Goal: Task Accomplishment & Management: Manage account settings

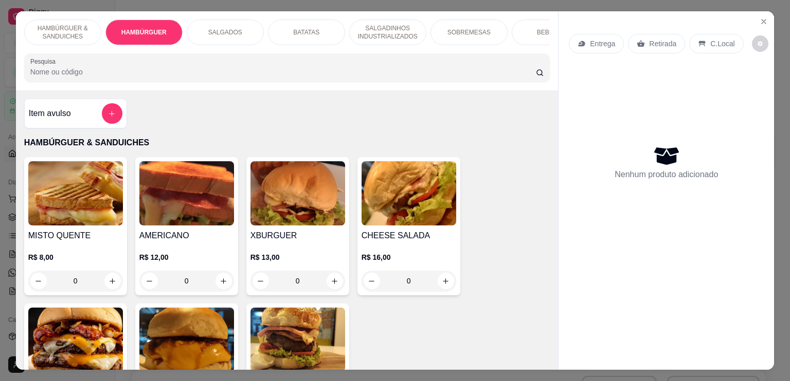
scroll to position [257, 0]
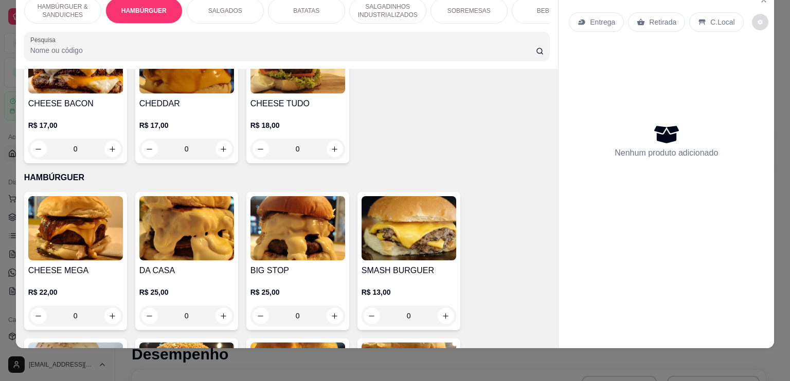
click at [757, 14] on button "decrease-product-quantity" at bounding box center [760, 22] width 16 height 16
click at [527, 132] on div "MISTO QUENTE R$ 8,00 0 AMERICANO R$ 12,00 0 XBURGUER R$ 13,00 0 CHEESE SALADA R…" at bounding box center [287, 21] width 526 height 285
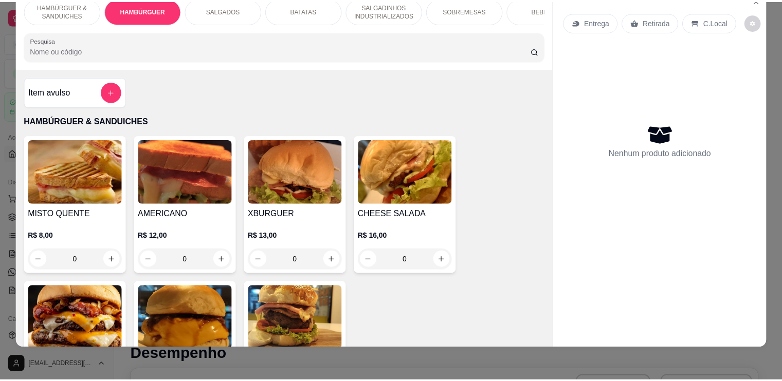
scroll to position [0, 0]
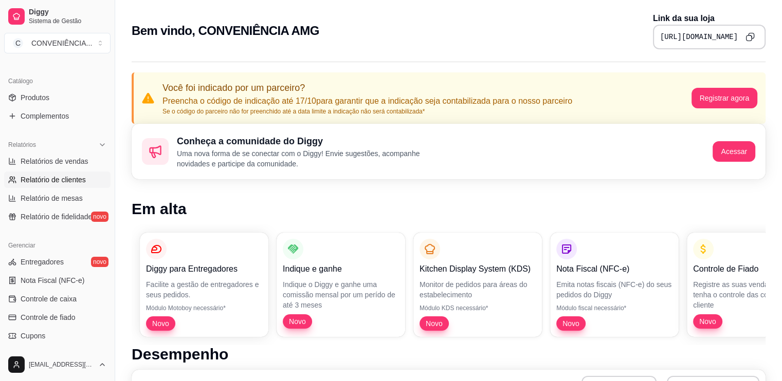
scroll to position [257, 0]
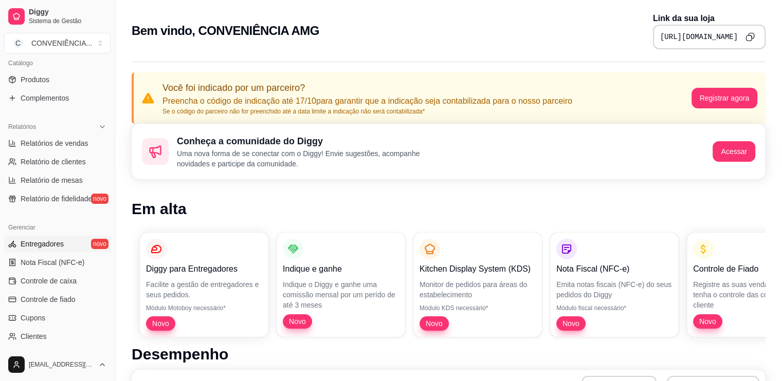
click at [52, 247] on span "Entregadores" at bounding box center [42, 244] width 43 height 10
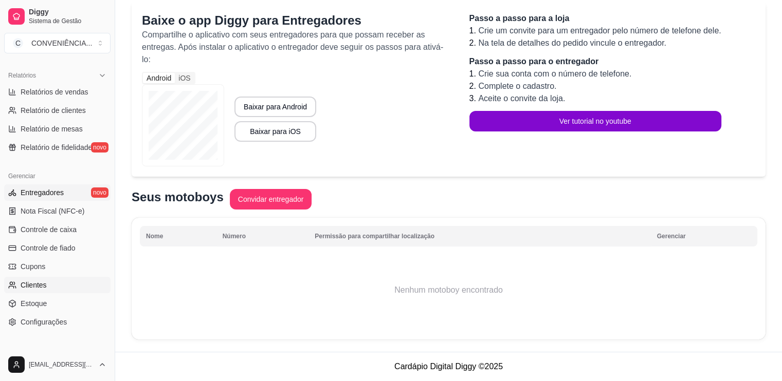
scroll to position [358, 0]
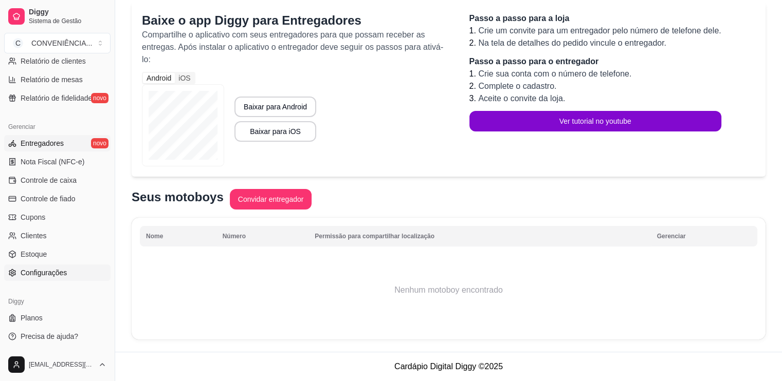
click at [47, 277] on span "Configurações" at bounding box center [44, 273] width 46 height 10
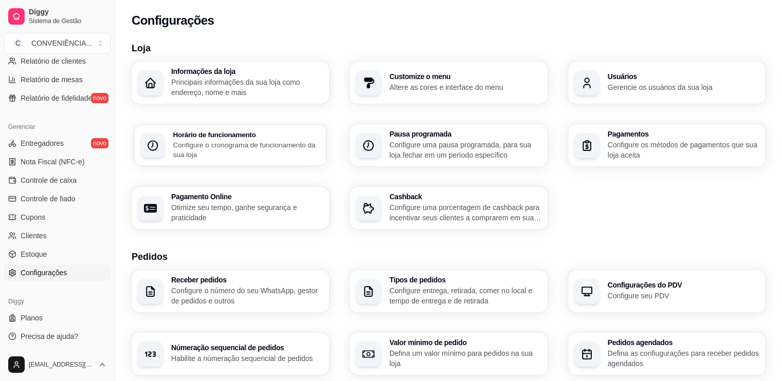
click at [287, 149] on p "Configure o cronograma de funcionamento da sua loja" at bounding box center [246, 150] width 147 height 20
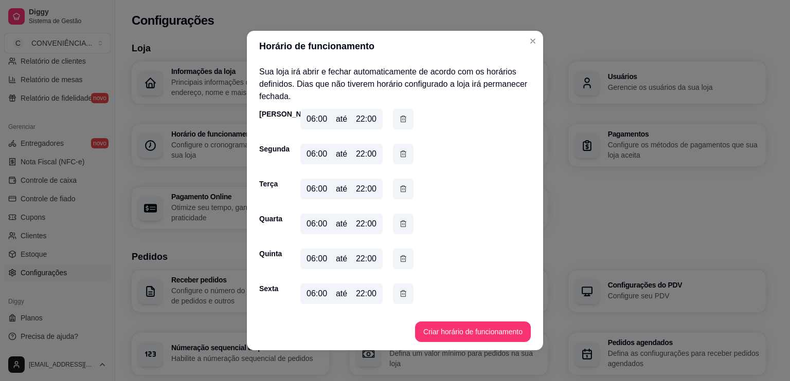
click at [368, 117] on div "22:00" at bounding box center [366, 119] width 21 height 12
click at [360, 119] on div "22:00" at bounding box center [366, 119] width 21 height 12
click at [399, 119] on icon "button" at bounding box center [403, 119] width 8 height 11
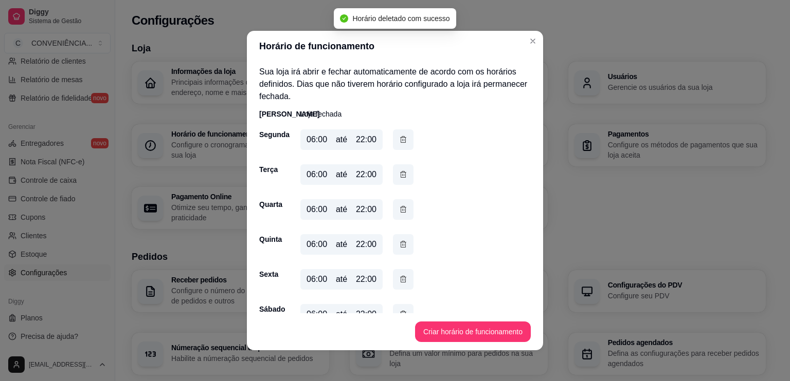
click at [315, 114] on p "Loja fechada" at bounding box center [320, 114] width 41 height 10
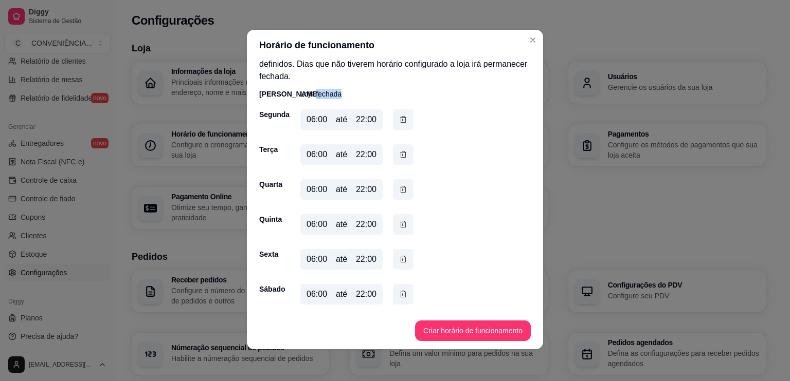
scroll to position [2, 0]
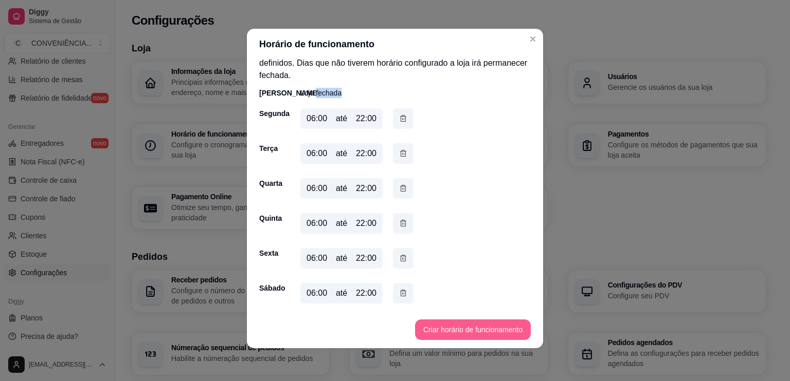
click at [465, 321] on button "Criar horário de funcionamento" at bounding box center [473, 330] width 116 height 21
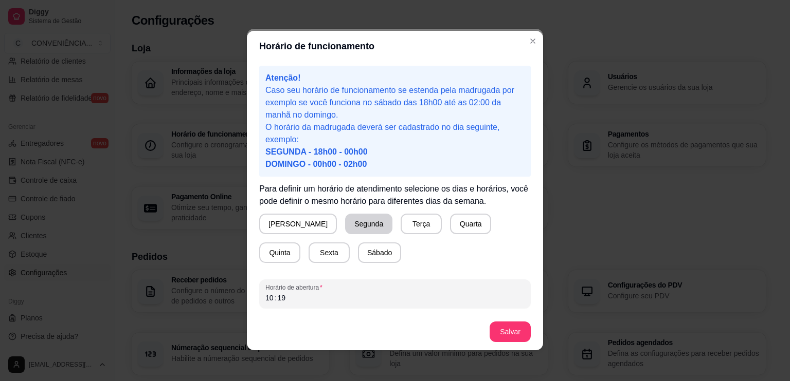
click at [345, 226] on button "Segunda" at bounding box center [368, 224] width 47 height 21
click at [399, 226] on button "Terça" at bounding box center [419, 224] width 40 height 20
click at [448, 222] on button "Quarta" at bounding box center [468, 224] width 41 height 21
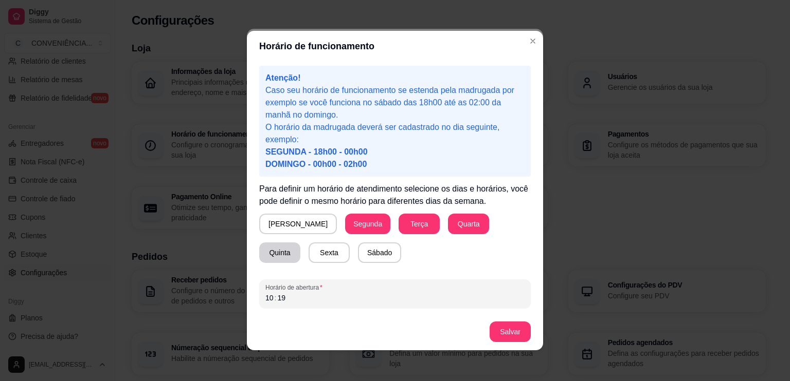
click at [300, 243] on button "Quinta" at bounding box center [279, 253] width 41 height 21
click at [309, 247] on button "Sexta" at bounding box center [329, 253] width 40 height 20
click at [358, 250] on button "Sábado" at bounding box center [379, 253] width 42 height 20
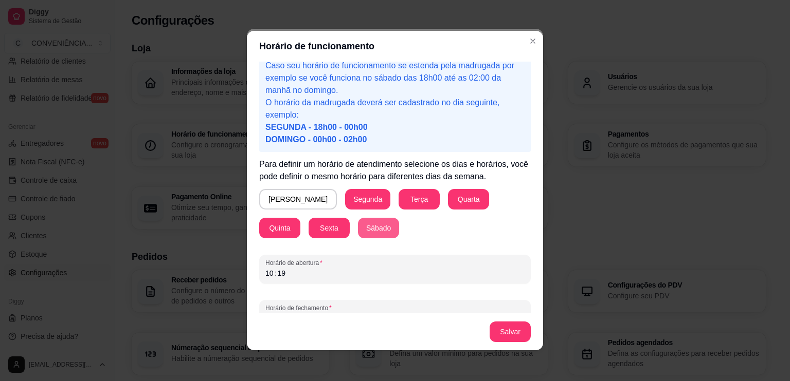
scroll to position [44, 0]
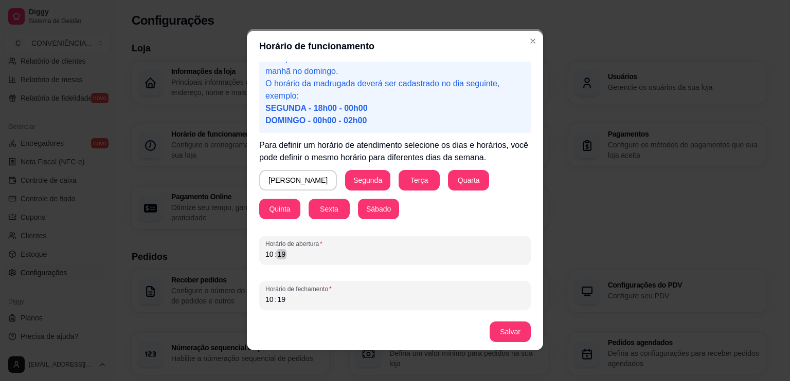
click at [319, 253] on div "10 : 19" at bounding box center [394, 254] width 259 height 12
click at [265, 256] on div "10" at bounding box center [269, 254] width 10 height 10
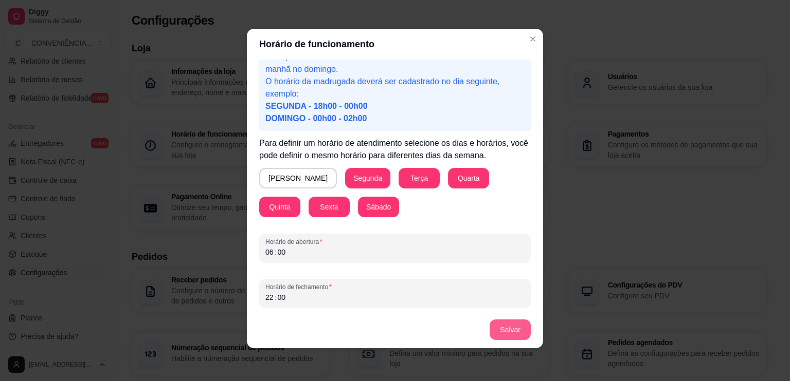
click at [512, 328] on button "Salvar" at bounding box center [509, 330] width 41 height 21
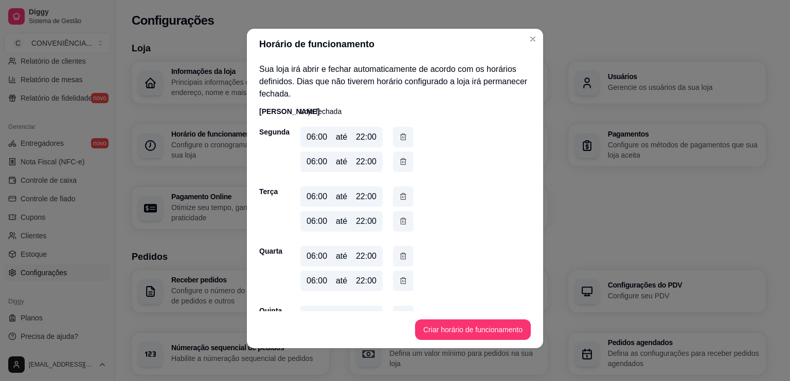
scroll to position [0, 0]
click at [399, 158] on icon "button" at bounding box center [403, 162] width 8 height 11
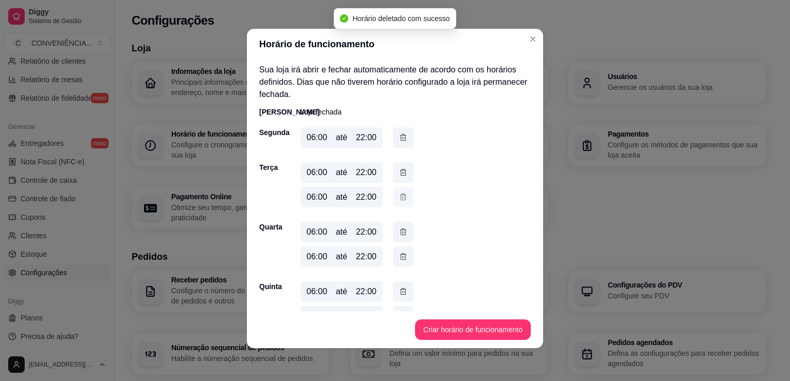
click at [400, 198] on icon "button" at bounding box center [403, 197] width 6 height 6
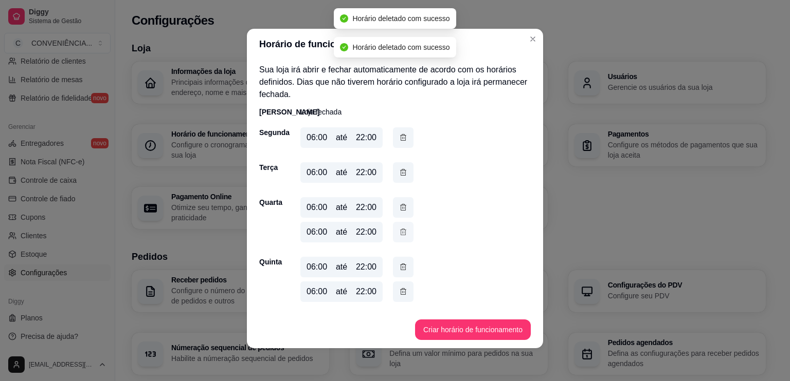
click at [400, 231] on icon "button" at bounding box center [403, 232] width 8 height 11
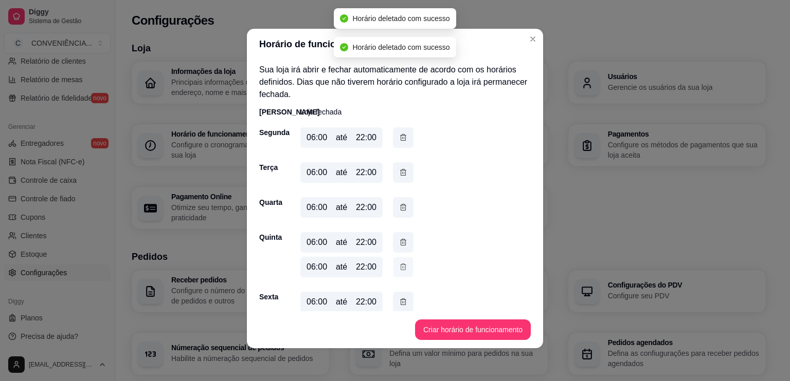
click at [403, 261] on button "button" at bounding box center [403, 268] width 20 height 20
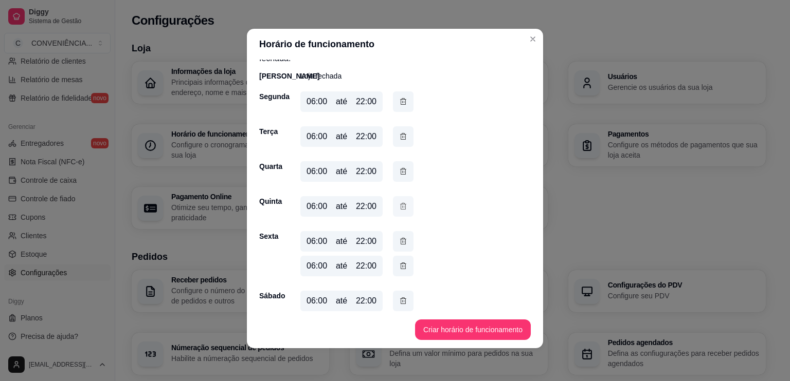
scroll to position [51, 0]
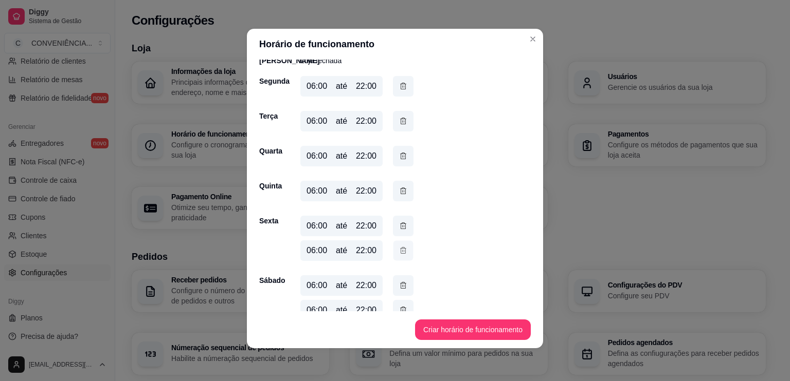
click at [395, 248] on button "button" at bounding box center [403, 251] width 20 height 20
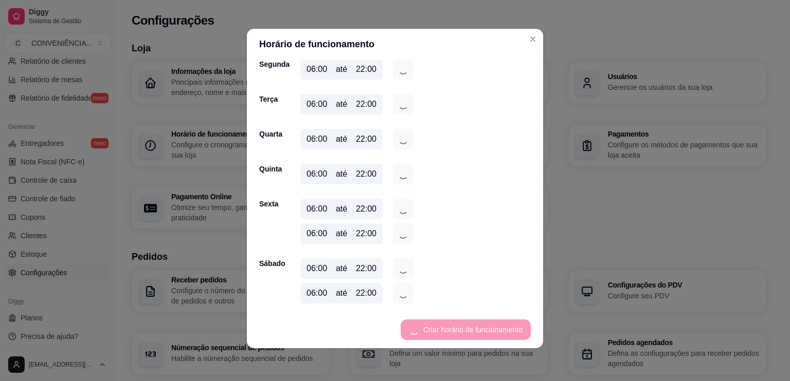
scroll to position [44, 0]
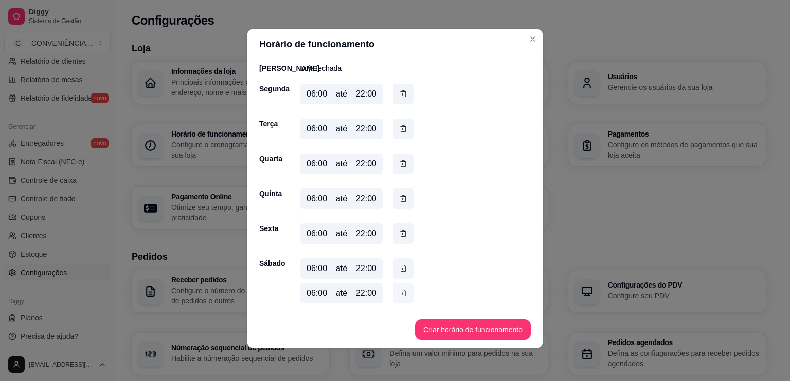
click at [394, 298] on button "button" at bounding box center [403, 293] width 21 height 21
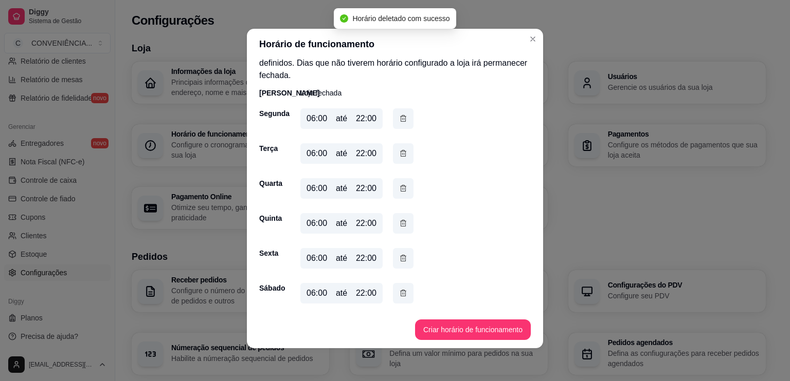
scroll to position [0, 0]
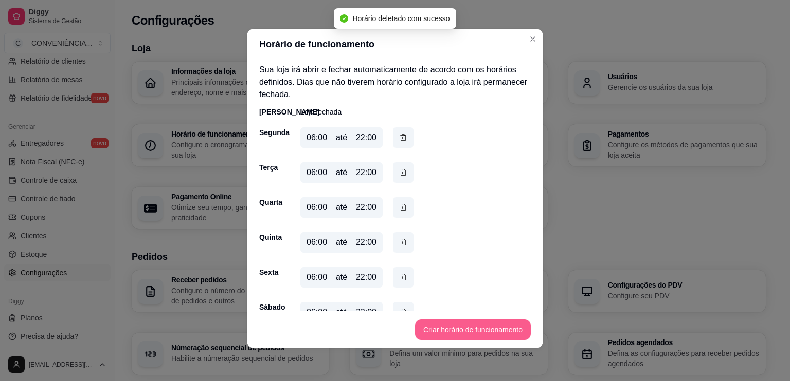
click at [450, 336] on button "Criar horário de funcionamento" at bounding box center [473, 330] width 116 height 21
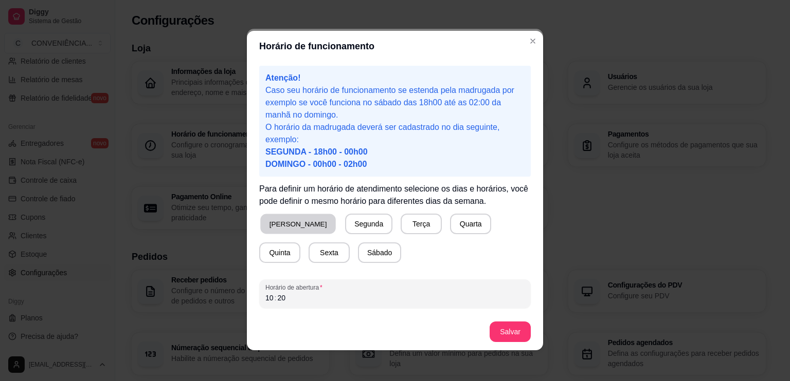
click at [282, 228] on button "[PERSON_NAME]" at bounding box center [298, 224] width 76 height 20
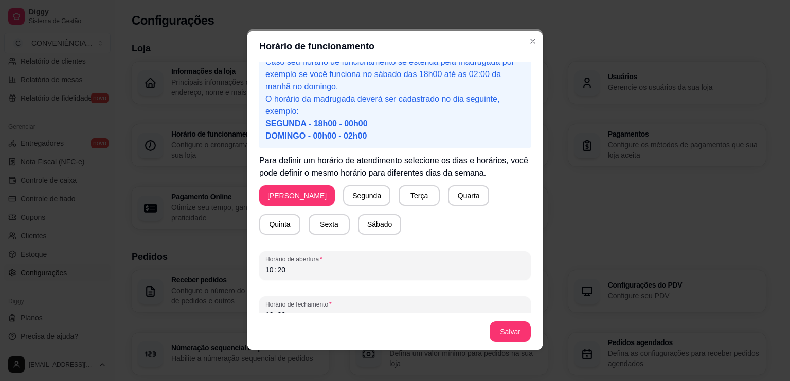
scroll to position [44, 0]
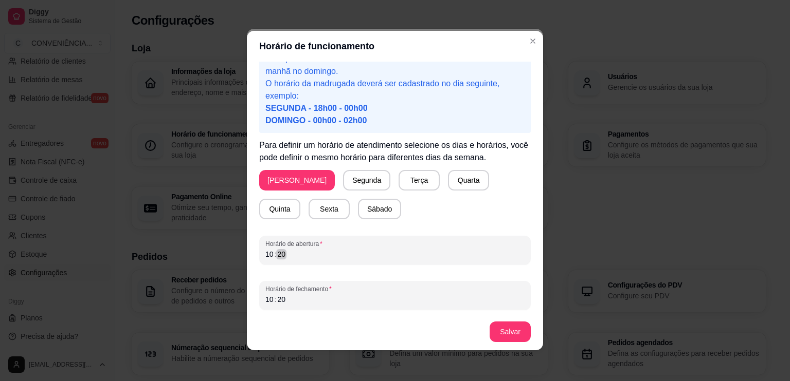
click at [292, 259] on div "10 : 20" at bounding box center [394, 254] width 259 height 12
click at [498, 332] on button "Salvar" at bounding box center [509, 332] width 41 height 21
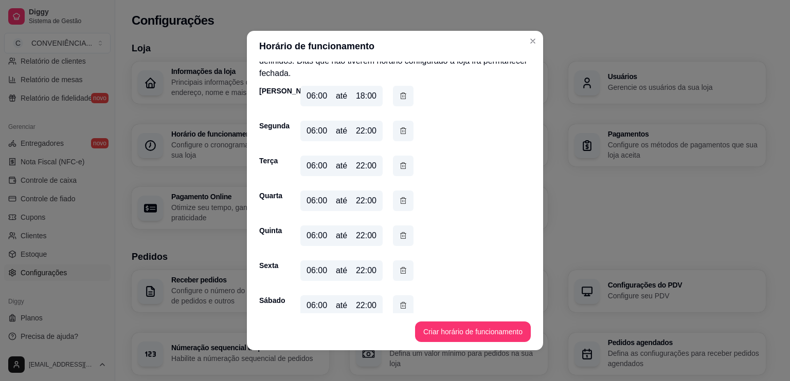
scroll to position [33, 0]
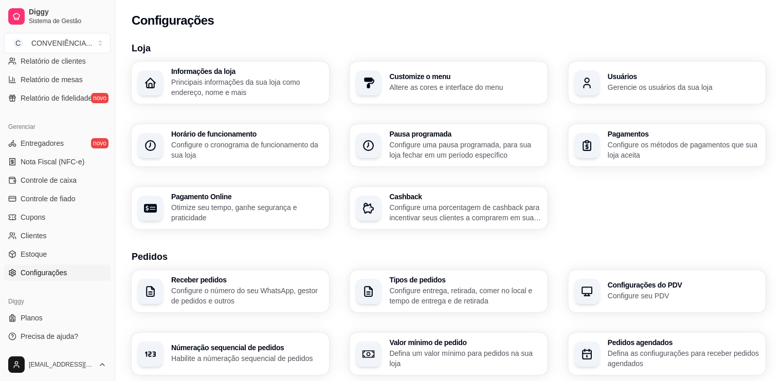
click at [430, 86] on p "Altere as cores e interface do menu" at bounding box center [465, 87] width 152 height 10
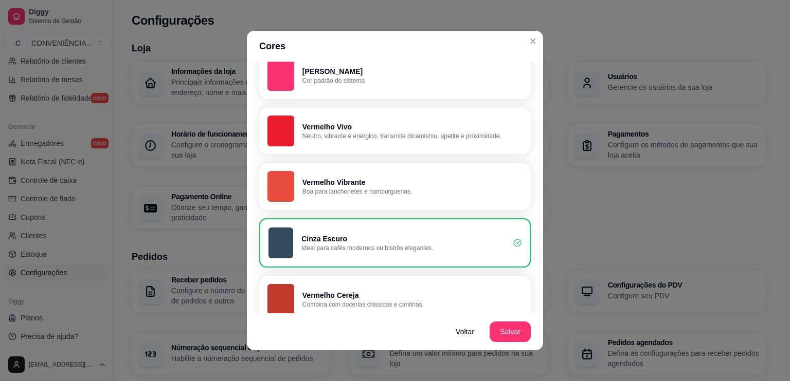
scroll to position [103, 0]
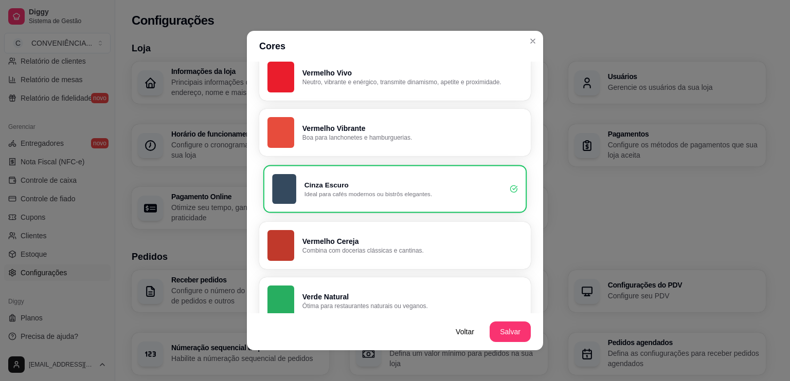
click at [355, 193] on p "Ideal para cafés modernos ou bistrôs elegantes." at bounding box center [402, 194] width 197 height 8
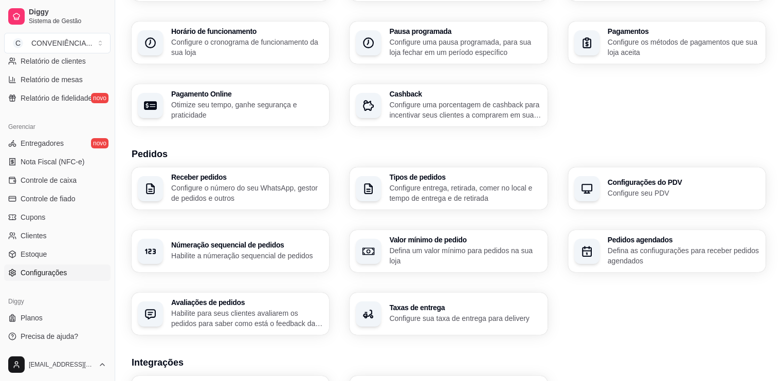
click at [429, 310] on h3 "Taxas de entrega" at bounding box center [465, 307] width 152 height 7
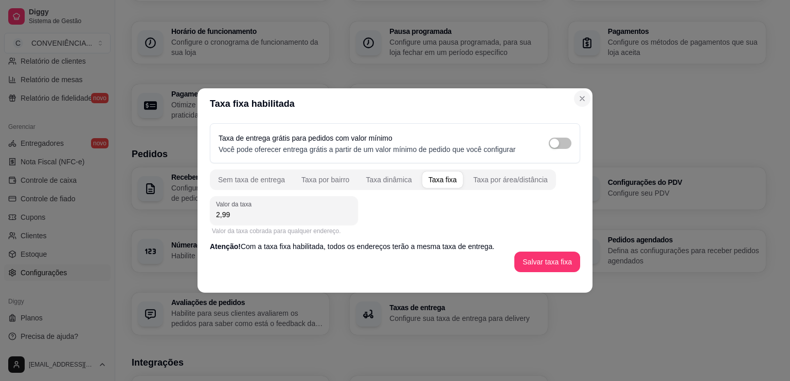
click at [582, 101] on div "Informações da loja Principais informações da sua loja como endereço, nome e ma…" at bounding box center [449, 43] width 634 height 168
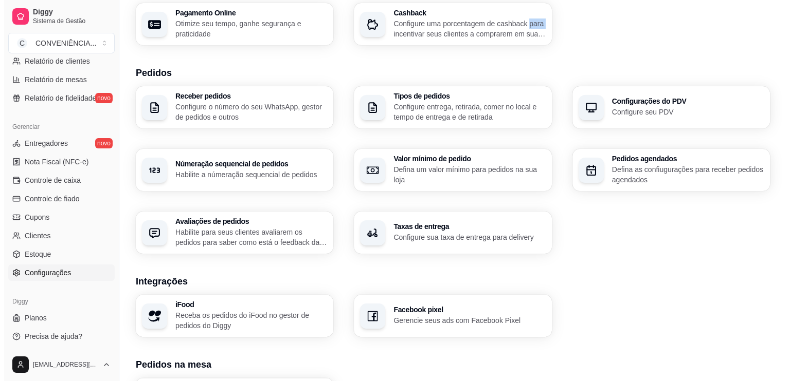
scroll to position [0, 0]
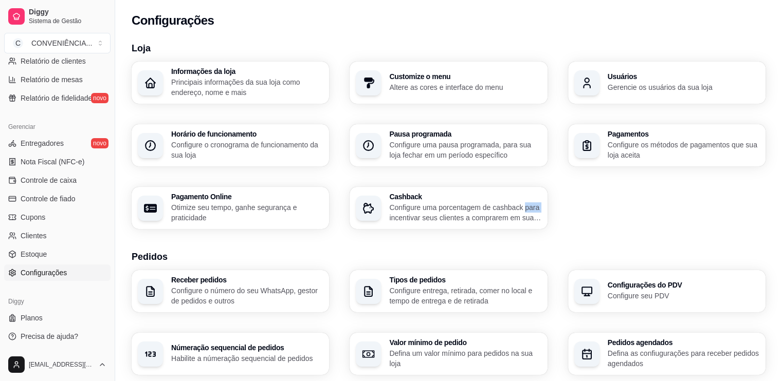
click at [248, 89] on p "Principais informações da sua loja como endereço, nome e mais" at bounding box center [247, 87] width 152 height 21
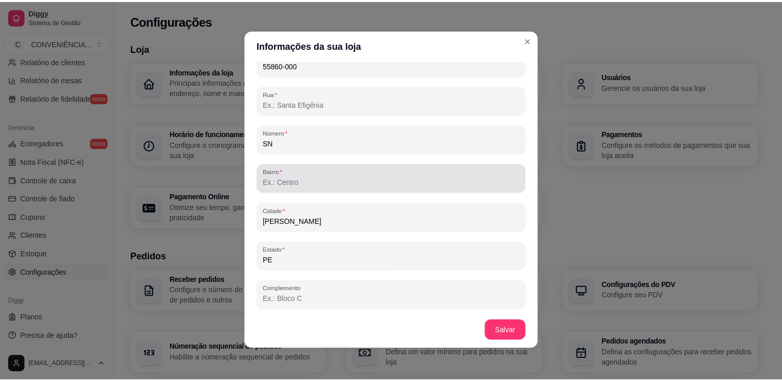
scroll to position [2, 0]
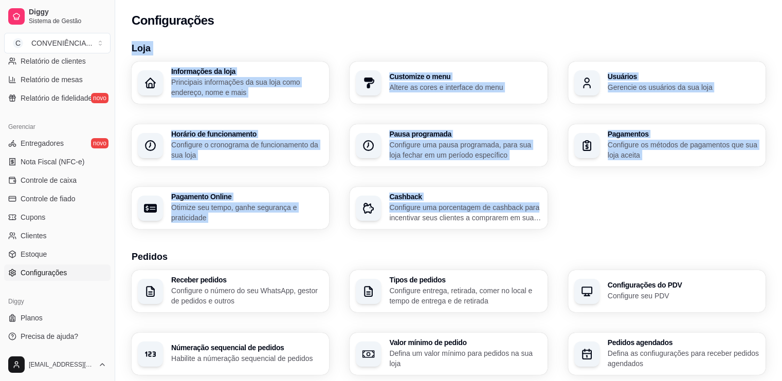
click at [533, 34] on div "Configurações" at bounding box center [448, 17] width 667 height 35
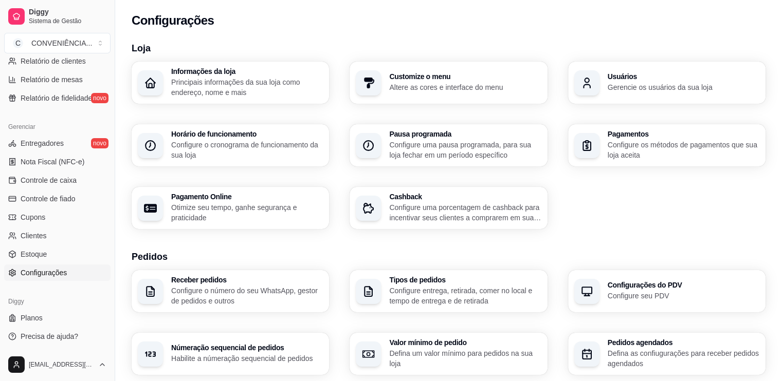
click at [635, 232] on div "Loja Informações da loja Principais informações da sua loja como endereço, nome…" at bounding box center [449, 359] width 634 height 637
click at [630, 294] on p "Configure seu PDV" at bounding box center [684, 296] width 152 height 10
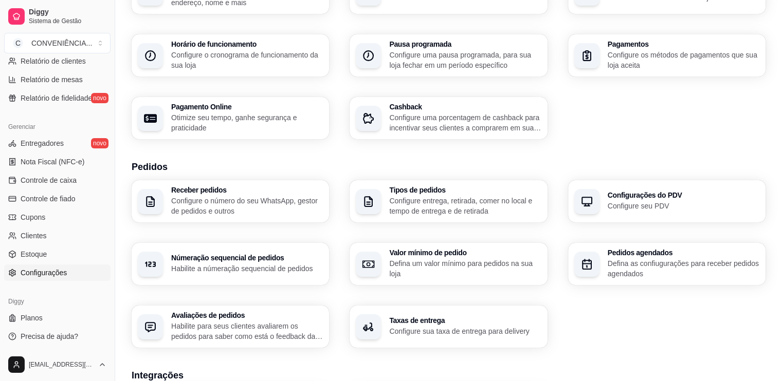
scroll to position [103, 0]
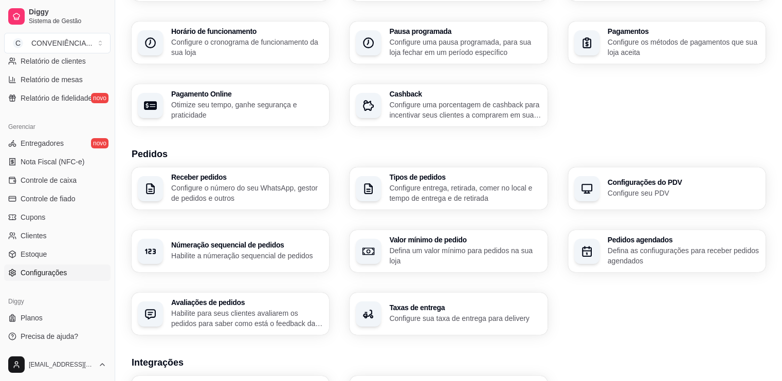
click at [545, 221] on div "Receber pedidos Configure o número do seu WhatsApp, gestor de pedidos e outros …" at bounding box center [449, 252] width 634 height 168
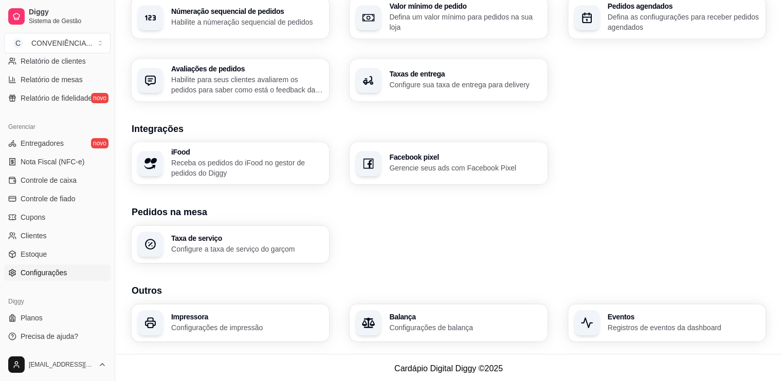
scroll to position [338, 0]
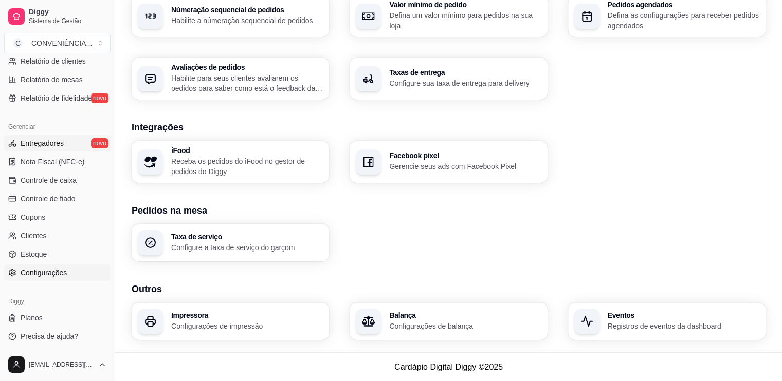
click at [62, 147] on span "Entregadores" at bounding box center [42, 143] width 43 height 10
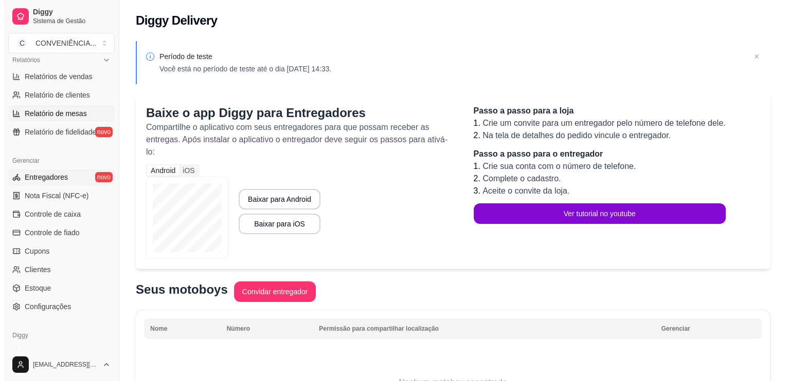
scroll to position [306, 0]
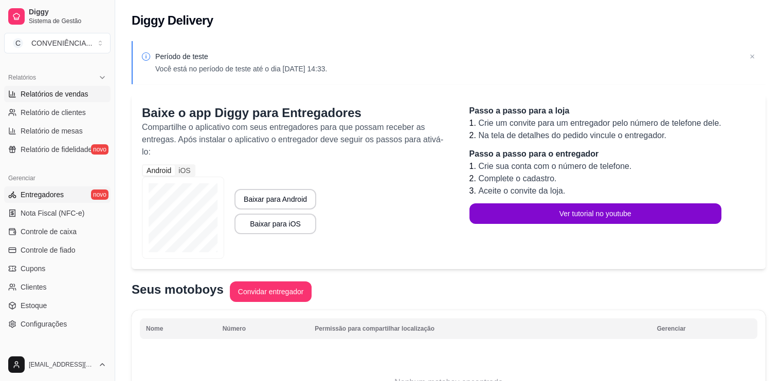
click at [68, 96] on span "Relatórios de vendas" at bounding box center [55, 94] width 68 height 10
select select "ALL"
select select "0"
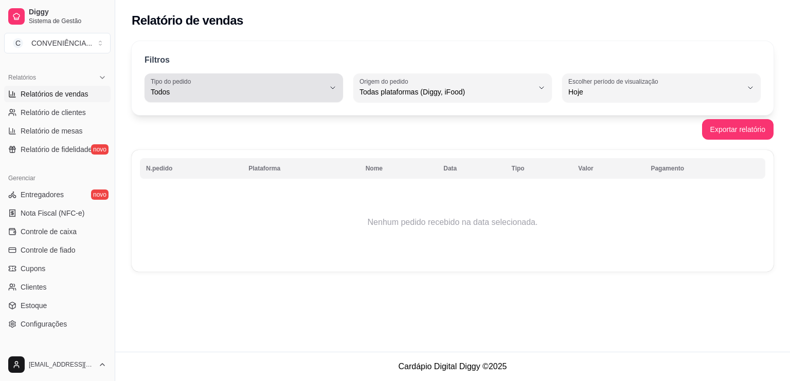
drag, startPoint x: 114, startPoint y: 94, endPoint x: 148, endPoint y: 89, distance: 34.8
click at [148, 89] on div "Diggy Sistema de Gestão C CONVENIÊNCIA ... Loja aberta Período gratuito até 09/…" at bounding box center [395, 190] width 790 height 381
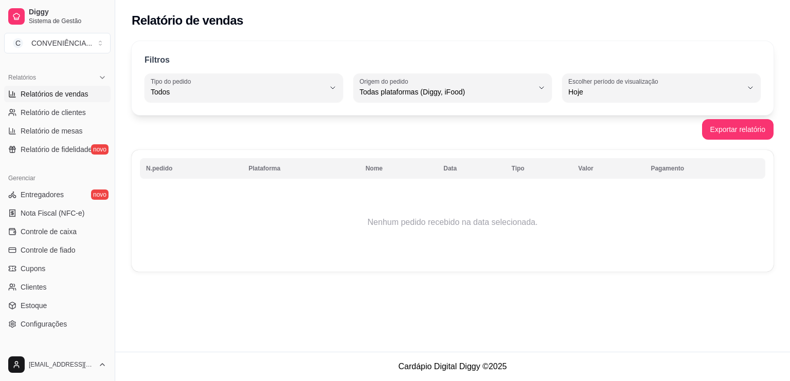
drag, startPoint x: 117, startPoint y: 80, endPoint x: 105, endPoint y: 81, distance: 11.8
click at [105, 81] on div "Diggy Sistema de Gestão C CONVENIÊNCIA ... Loja aberta Período gratuito até 09/…" at bounding box center [57, 190] width 115 height 381
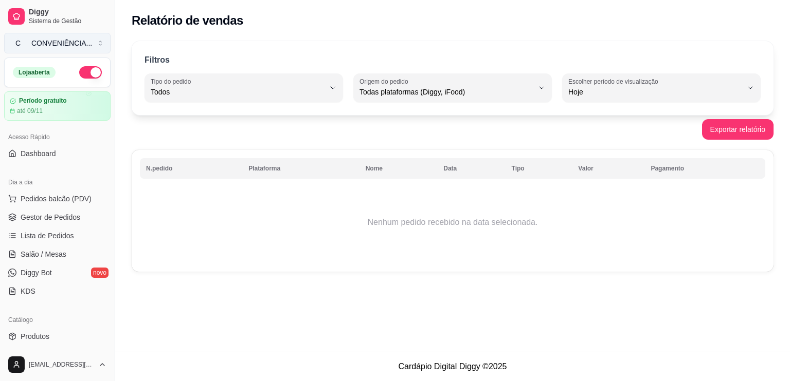
click at [45, 44] on div "CONVENIÊNCIA ..." at bounding box center [61, 43] width 61 height 10
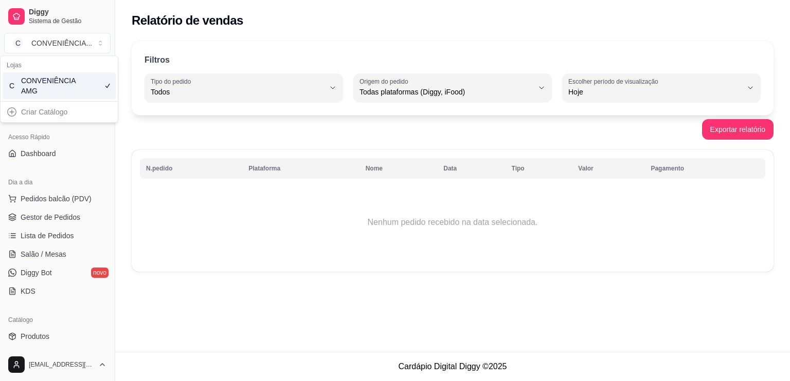
click at [51, 89] on div "CONVENIÊNCIA AMG" at bounding box center [44, 86] width 46 height 21
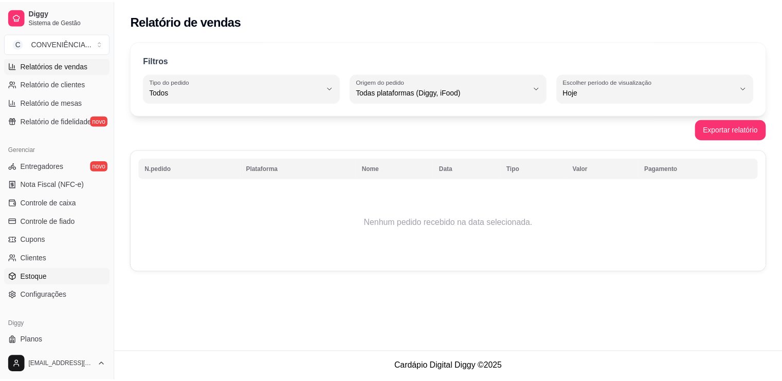
scroll to position [358, 0]
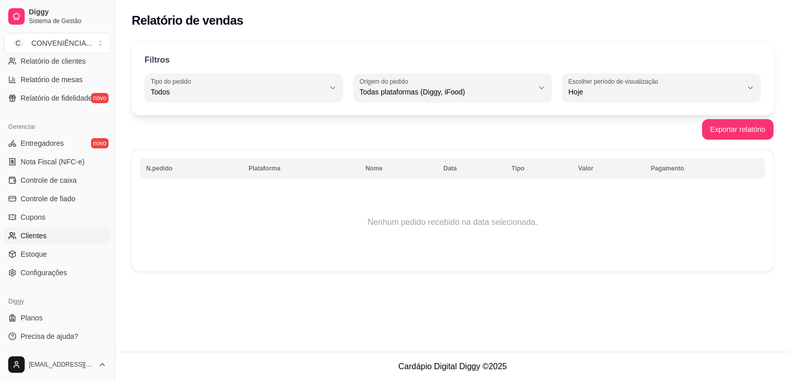
click at [44, 240] on span "Clientes" at bounding box center [34, 236] width 26 height 10
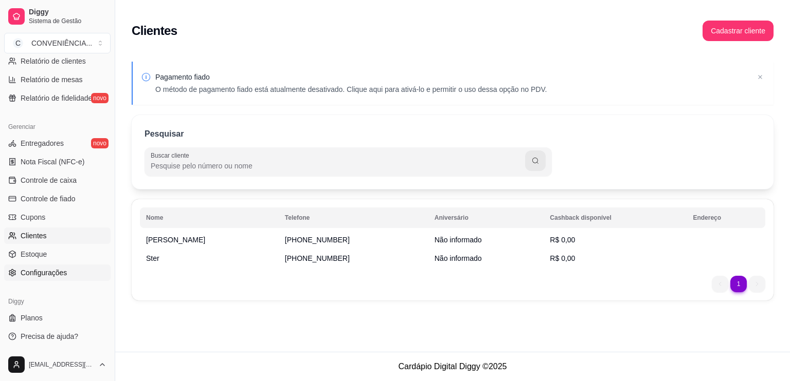
click at [51, 276] on span "Configurações" at bounding box center [44, 273] width 46 height 10
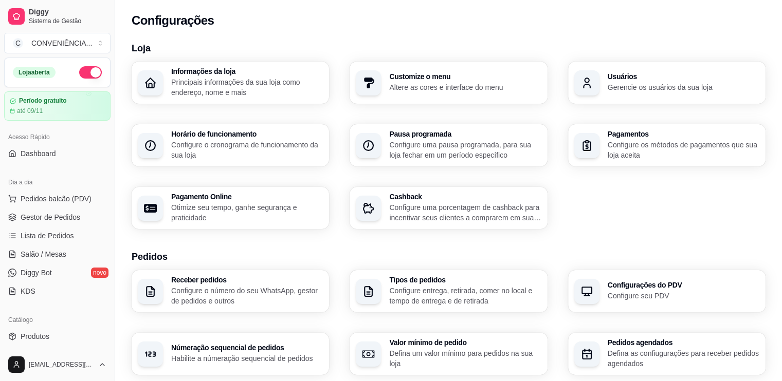
click at [685, 82] on div "Usuários Gerencie os usuários da sua loja" at bounding box center [684, 83] width 152 height 20
click at [84, 74] on button "button" at bounding box center [90, 72] width 23 height 12
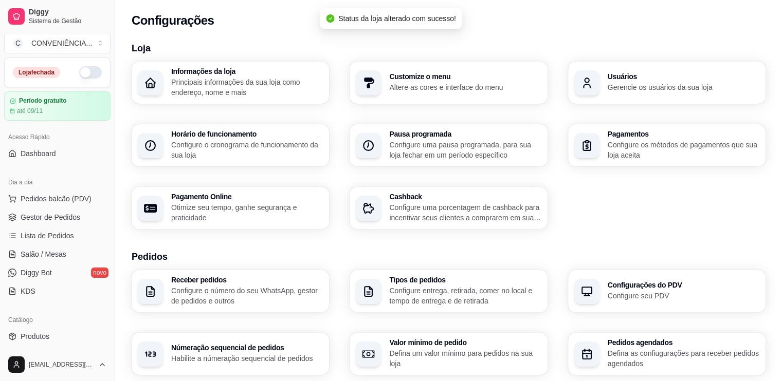
click at [84, 74] on button "button" at bounding box center [90, 72] width 23 height 12
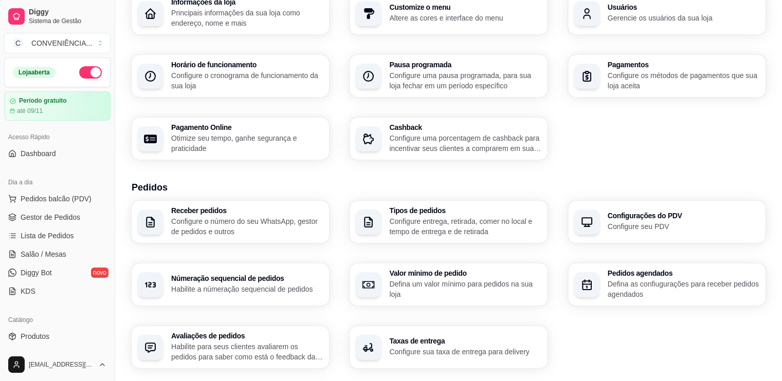
scroll to position [103, 0]
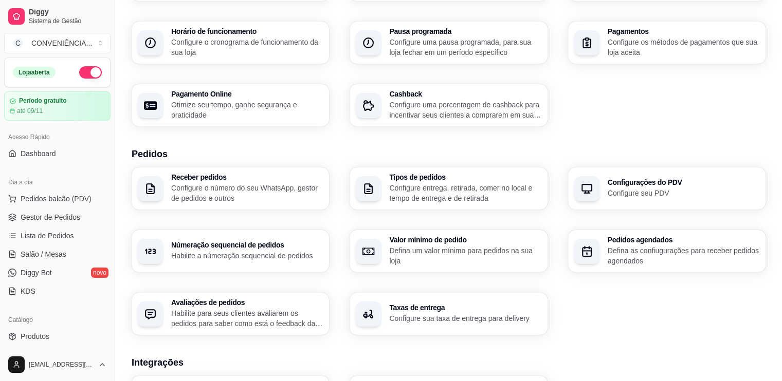
click at [483, 237] on h3 "Valor mínimo de pedido" at bounding box center [465, 239] width 152 height 7
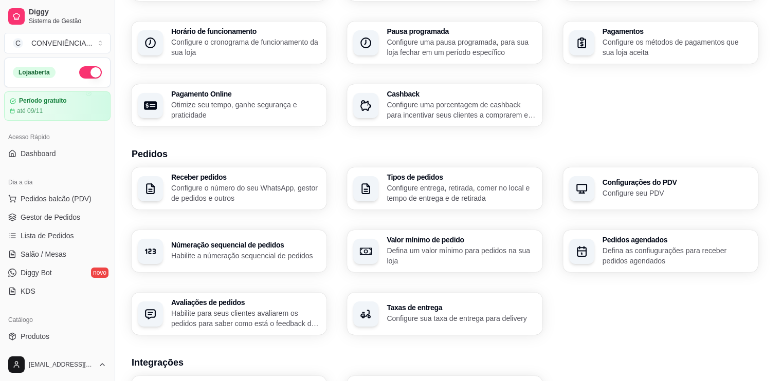
click at [483, 237] on div "Valor minimo para retirada O pedido só poderá ser finalizado se o valor for igu…" at bounding box center [391, 232] width 260 height 34
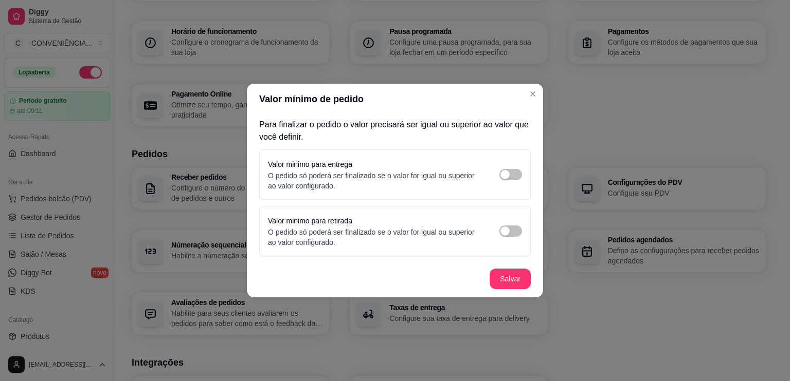
click at [470, 203] on div "Para finalizar o pedido o valor precisará ser igual ou superior ao valor que vo…" at bounding box center [395, 188] width 296 height 146
click at [514, 174] on span "button" at bounding box center [510, 174] width 23 height 11
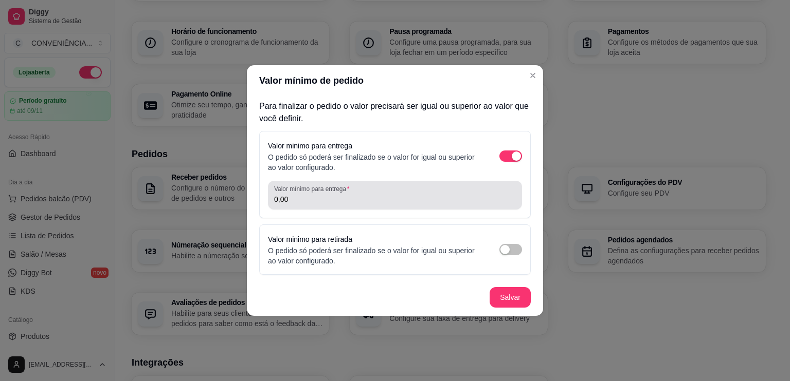
click at [376, 208] on div "Valor mínimo para entrega 0,00" at bounding box center [395, 195] width 254 height 29
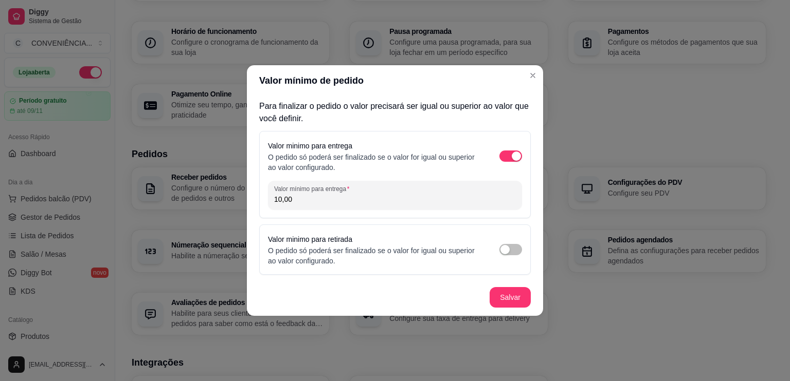
click at [282, 199] on input "10,00" at bounding box center [395, 199] width 242 height 10
type input "10,00"
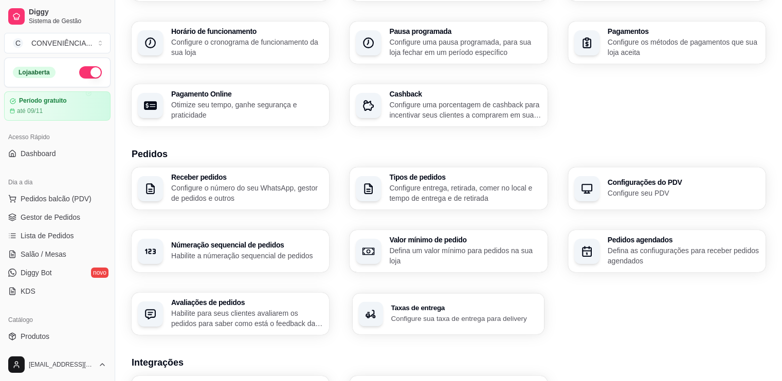
click at [454, 314] on p "Configure sua taxa de entrega para delivery" at bounding box center [464, 319] width 147 height 10
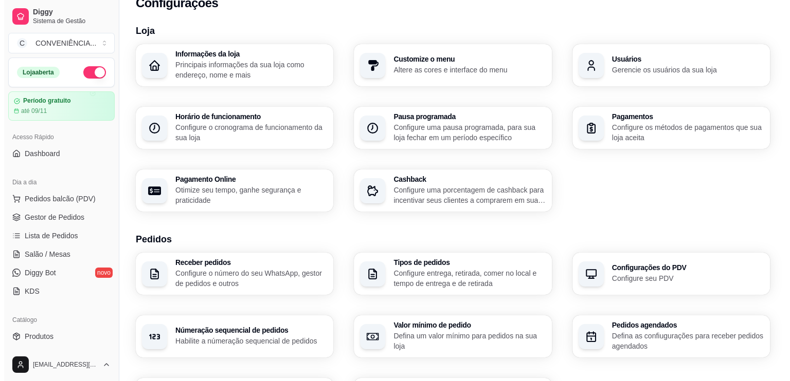
scroll to position [0, 0]
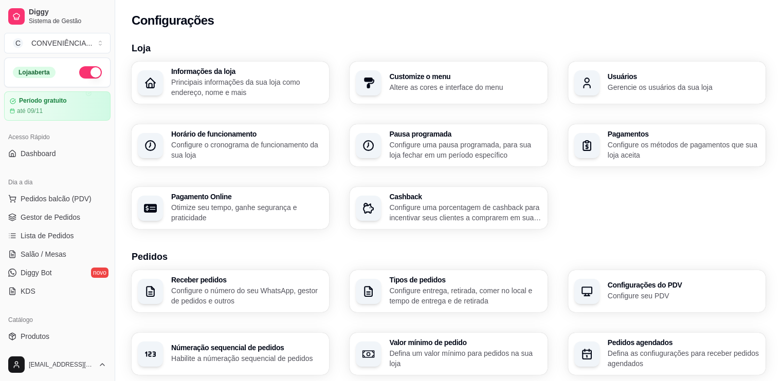
click at [246, 80] on p "Principais informações da sua loja como endereço, nome e mais" at bounding box center [247, 87] width 152 height 21
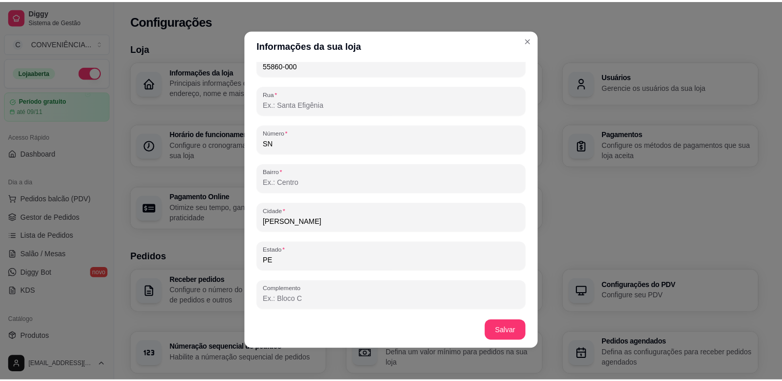
scroll to position [2, 0]
